Goal: Information Seeking & Learning: Learn about a topic

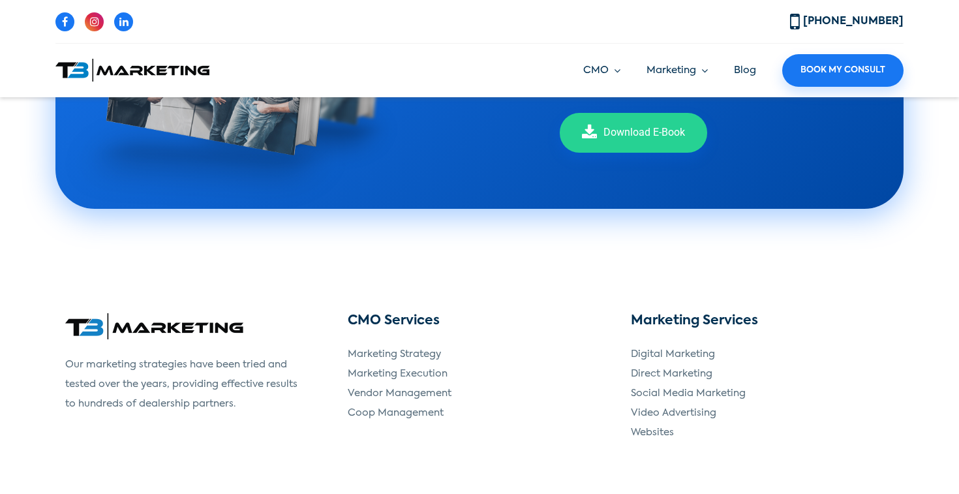
scroll to position [2745, 0]
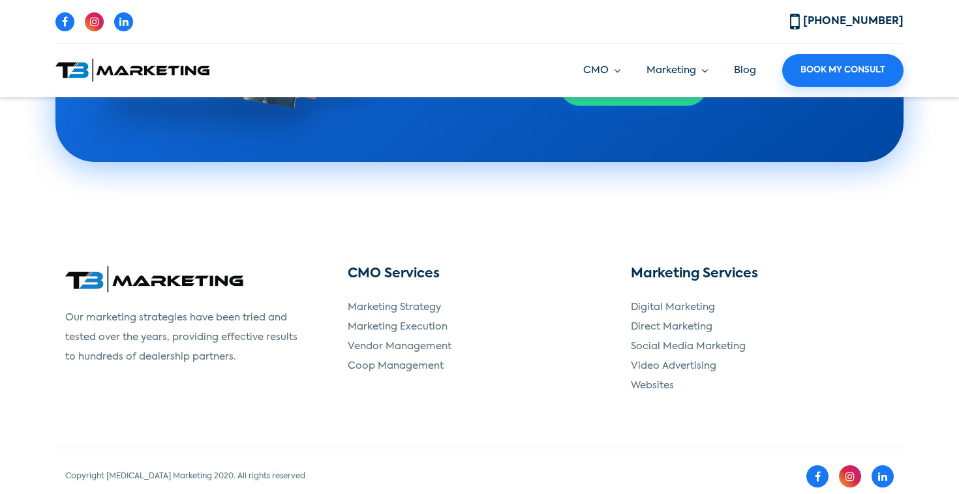
click at [594, 285] on div "CMO Services Marketing Strategy Marketing Execution Vendor Management Coop Mana…" at bounding box center [479, 341] width 282 height 150
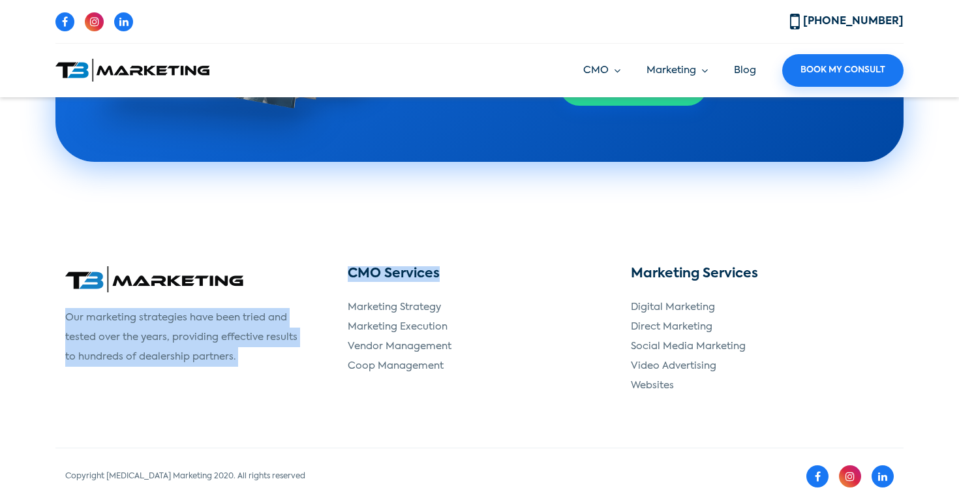
drag, startPoint x: 325, startPoint y: 269, endPoint x: 444, endPoint y: 261, distance: 118.9
click at [444, 266] on div "Our marketing strategies have been tried and tested over the years, providing e…" at bounding box center [479, 356] width 848 height 181
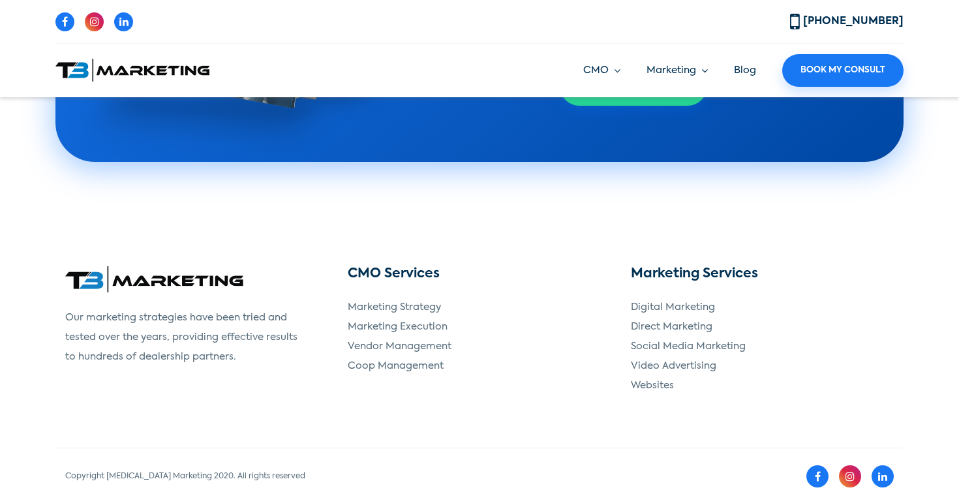
click at [444, 266] on h3 "CMO Services" at bounding box center [479, 274] width 263 height 16
drag, startPoint x: 341, startPoint y: 258, endPoint x: 443, endPoint y: 260, distance: 101.7
click at [445, 266] on div "CMO Services Marketing Strategy Marketing Execution Vendor Management Coop Mana…" at bounding box center [479, 341] width 282 height 150
copy h3 "CMO Services"
drag, startPoint x: 624, startPoint y: 264, endPoint x: 765, endPoint y: 260, distance: 140.9
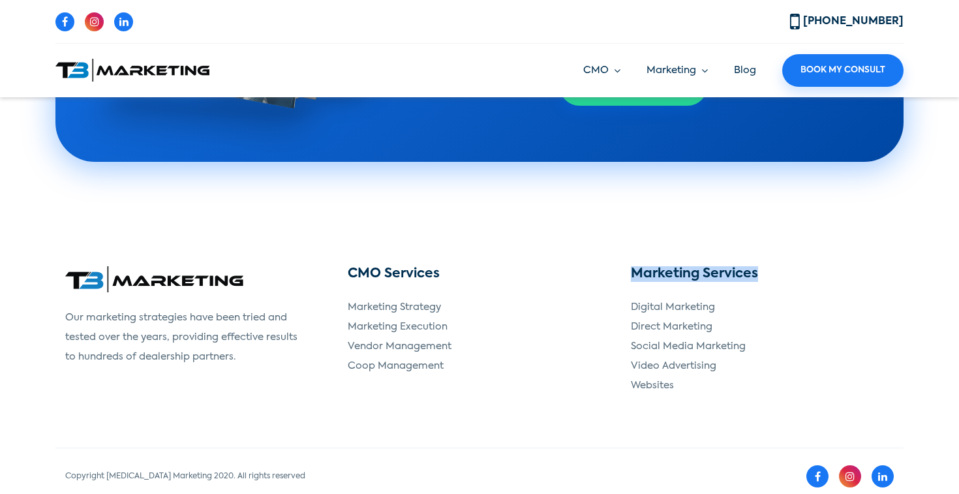
click at [765, 266] on div "Marketing Services Digital Marketing Direct Marketing Social Media Marketing Vi…" at bounding box center [762, 341] width 282 height 150
copy h3 "Marketing Services"
click at [947, 364] on footer "Our marketing strategies have been tried and tested over the years, providing e…" at bounding box center [479, 343] width 959 height 321
